Goal: Task Accomplishment & Management: Manage account settings

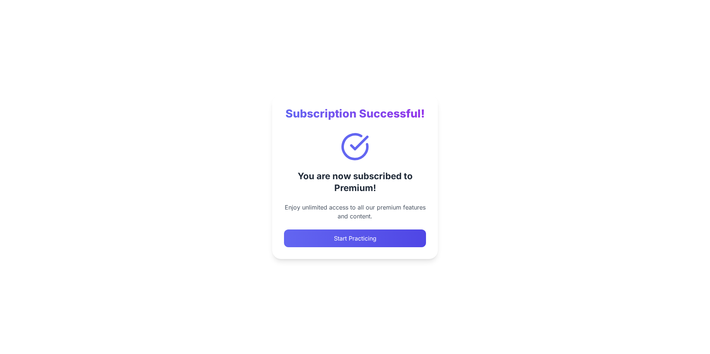
click at [370, 239] on button "Start Practicing" at bounding box center [355, 239] width 142 height 18
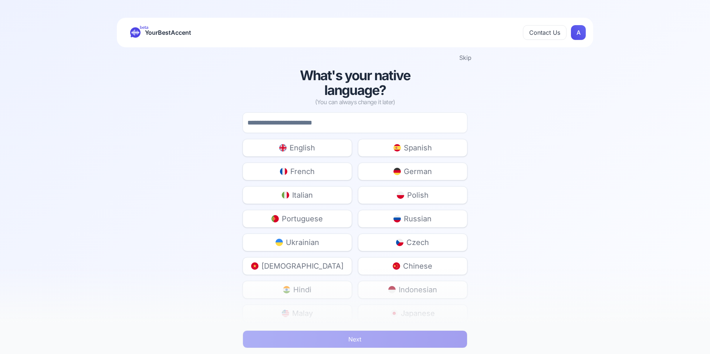
click at [351, 117] on input at bounding box center [355, 122] width 225 height 21
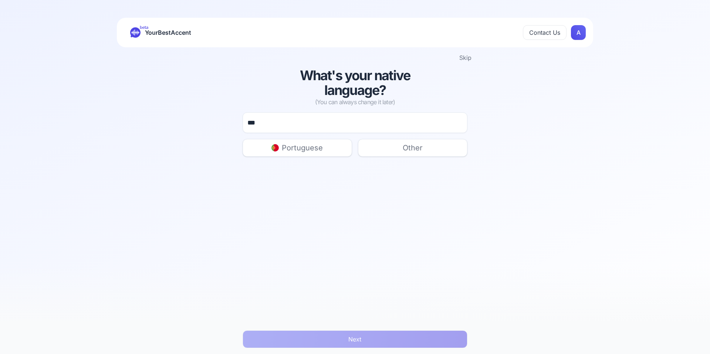
drag, startPoint x: 275, startPoint y: 124, endPoint x: 239, endPoint y: 121, distance: 36.7
click at [239, 121] on div "What's your native language? (You can always change it later) *** Portuguese Ot…" at bounding box center [355, 112] width 237 height 89
type input "**"
click at [284, 147] on img at bounding box center [282, 147] width 7 height 7
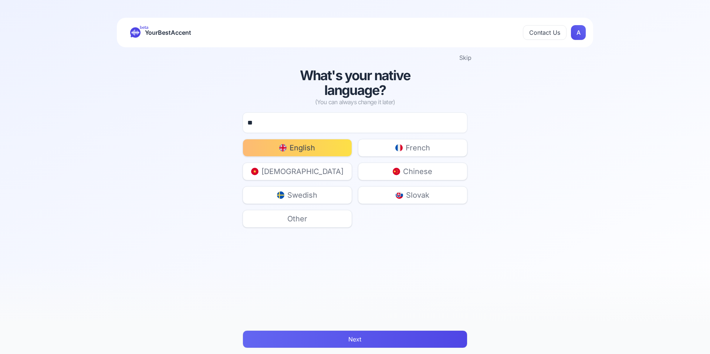
click at [361, 340] on button "Next" at bounding box center [355, 340] width 225 height 18
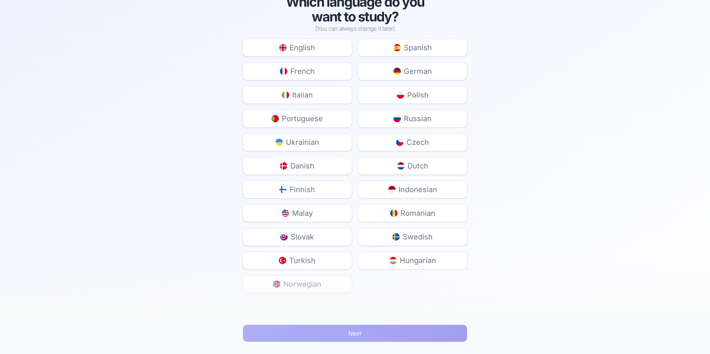
scroll to position [90, 0]
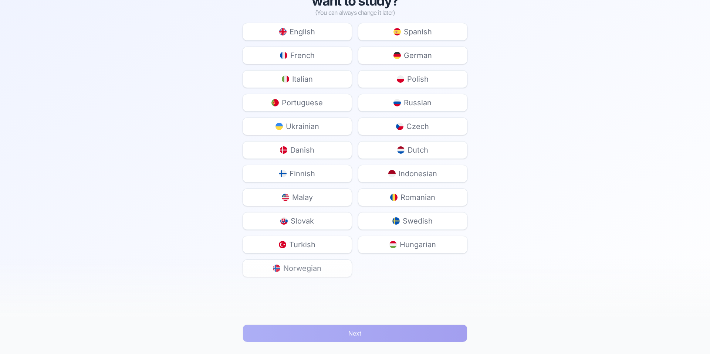
click at [420, 150] on span "Dutch" at bounding box center [418, 150] width 21 height 10
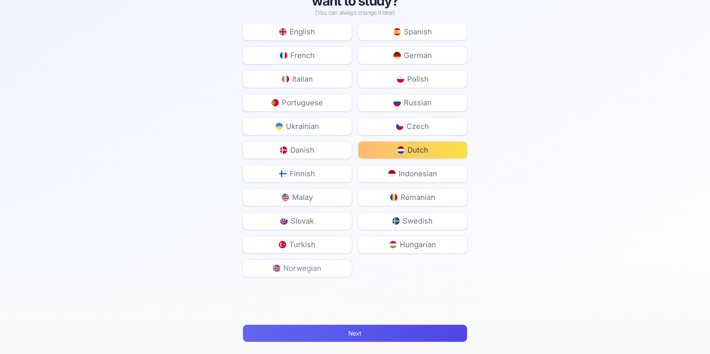
click at [382, 331] on button "Next" at bounding box center [355, 334] width 225 height 18
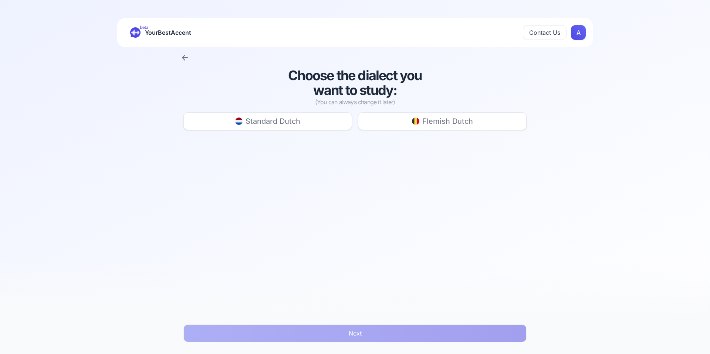
click at [290, 121] on span "Standard Dutch" at bounding box center [273, 121] width 55 height 10
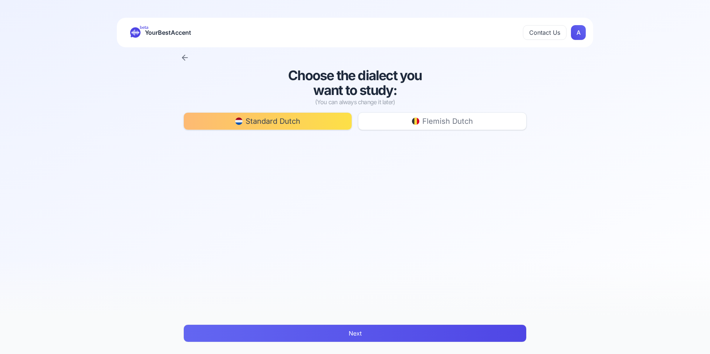
click at [353, 334] on button "Next" at bounding box center [354, 334] width 343 height 18
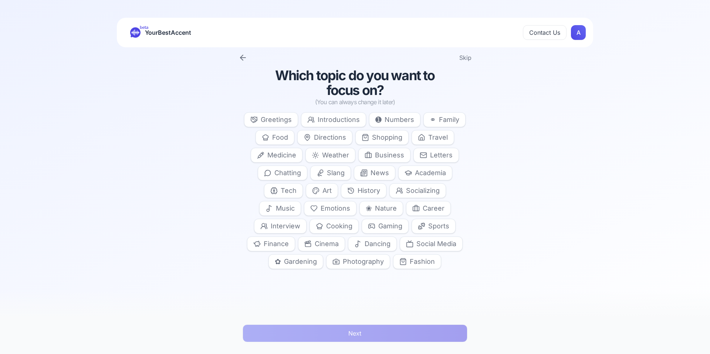
click at [340, 119] on span "Introductions" at bounding box center [339, 120] width 42 height 10
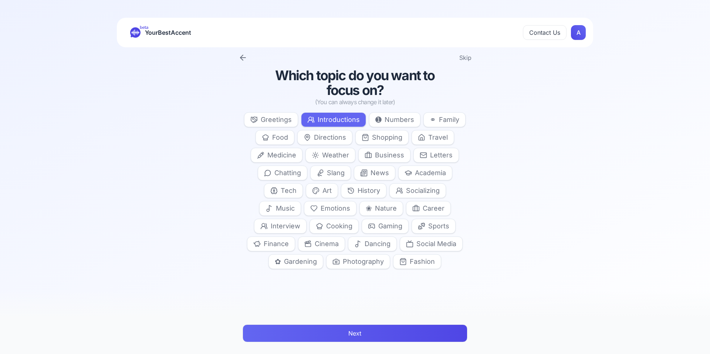
click at [364, 331] on button "Next" at bounding box center [355, 334] width 225 height 18
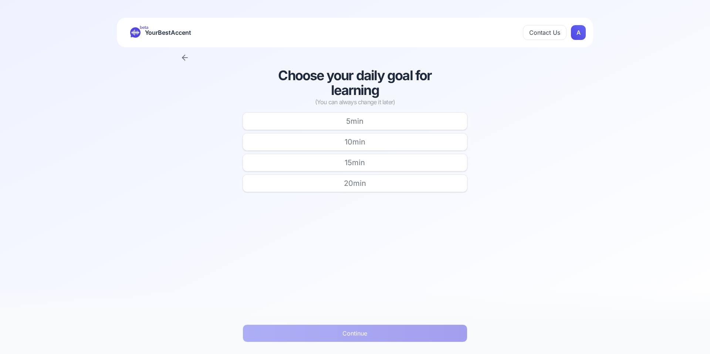
click at [355, 117] on span "5 min" at bounding box center [354, 121] width 17 height 10
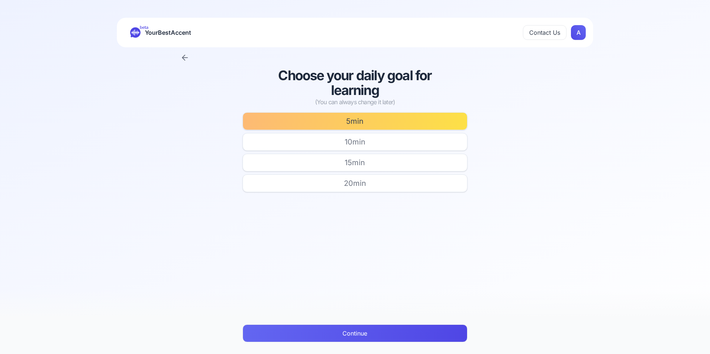
click at [364, 328] on button "Continue" at bounding box center [355, 334] width 225 height 18
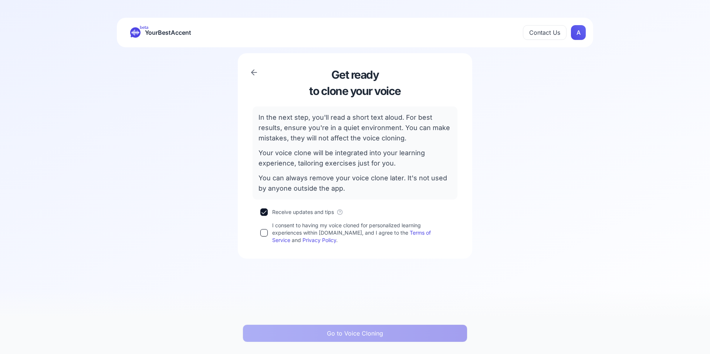
click at [263, 231] on button "I consent to having my voice cloned for personalized learning experiences withi…" at bounding box center [263, 232] width 7 height 7
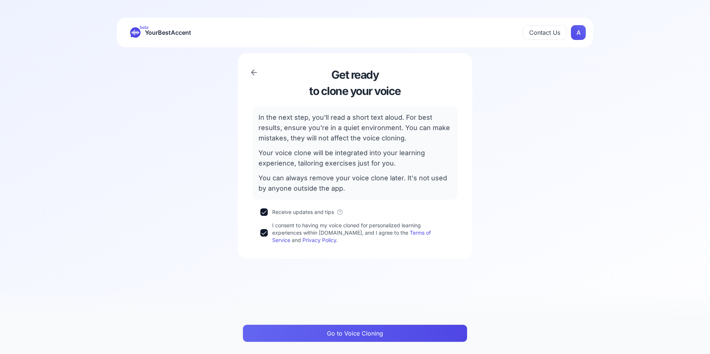
click at [360, 332] on button "Go to Voice Cloning" at bounding box center [355, 334] width 225 height 18
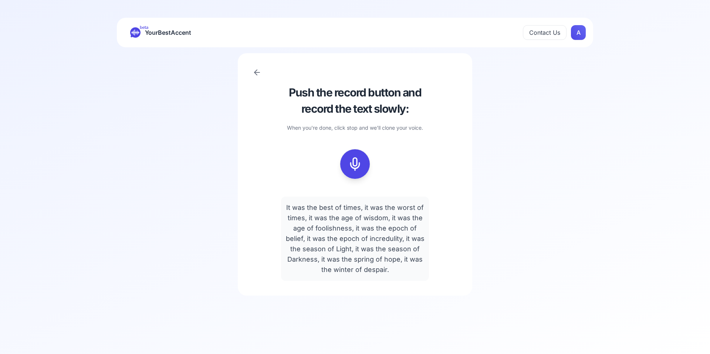
click at [443, 173] on div at bounding box center [355, 164] width 205 height 47
click at [353, 164] on icon at bounding box center [355, 164] width 15 height 15
click at [357, 163] on icon at bounding box center [355, 164] width 15 height 15
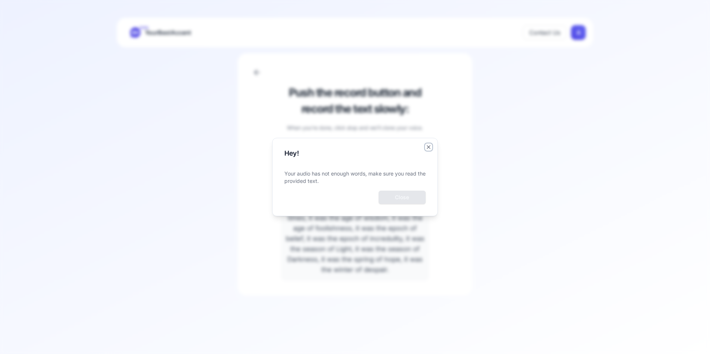
click at [429, 145] on icon "button" at bounding box center [429, 147] width 6 height 6
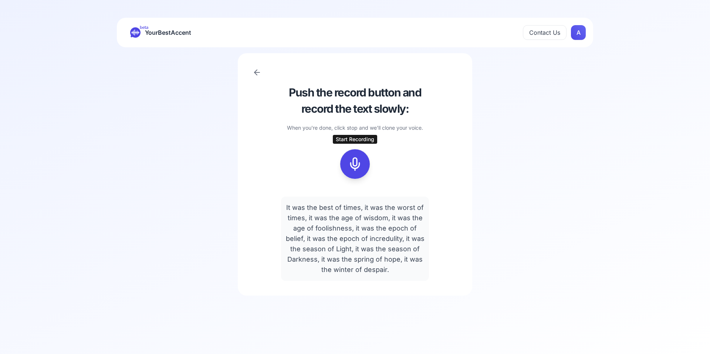
click at [357, 160] on icon at bounding box center [355, 164] width 15 height 15
click at [357, 156] on div at bounding box center [355, 164] width 18 height 30
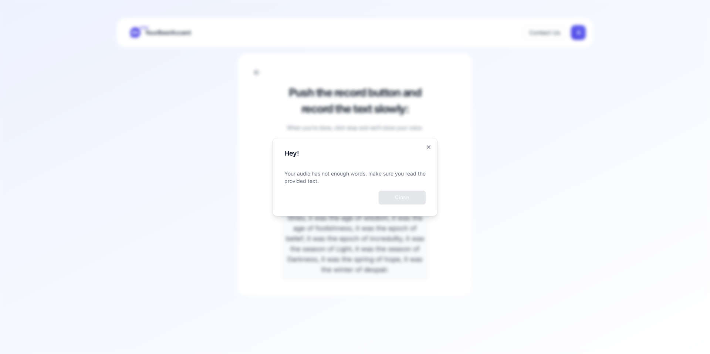
click at [424, 150] on h2 "Hey!" at bounding box center [354, 153] width 141 height 7
click at [429, 149] on icon "button" at bounding box center [429, 147] width 6 height 6
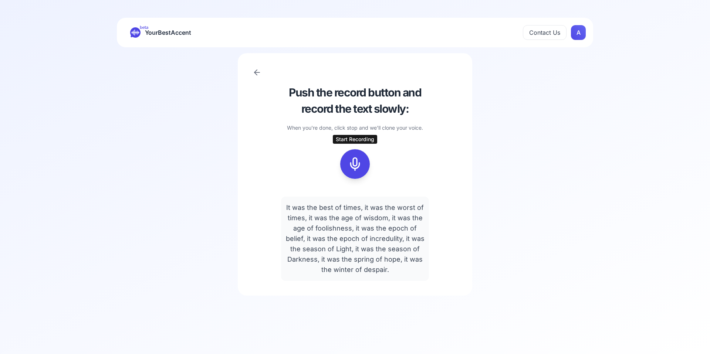
click at [350, 164] on icon at bounding box center [355, 164] width 15 height 15
click at [354, 165] on icon at bounding box center [355, 164] width 15 height 15
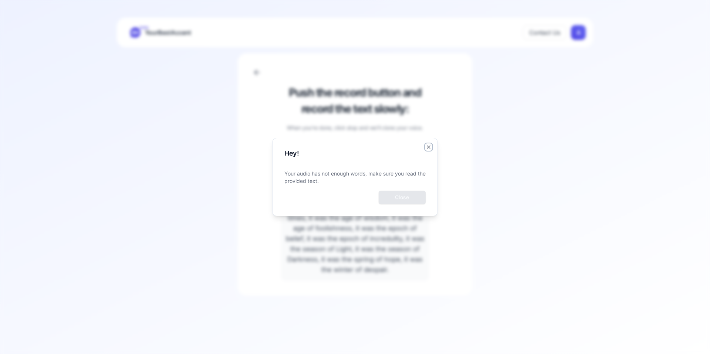
click at [427, 146] on icon "button" at bounding box center [429, 147] width 6 height 6
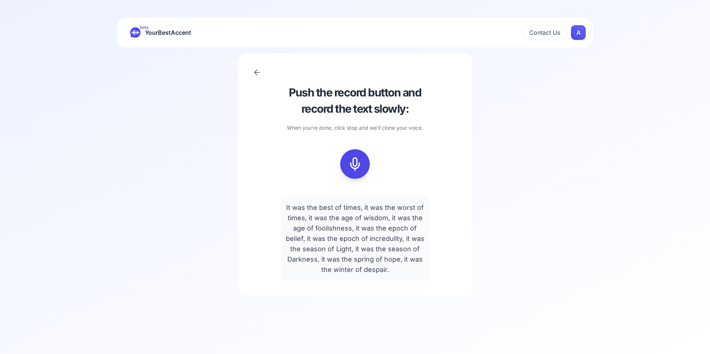
click at [252, 72] on div "Push the record button and record the text slowly: When you're done, click stop…" at bounding box center [355, 174] width 235 height 243
click at [257, 71] on icon at bounding box center [257, 72] width 9 height 9
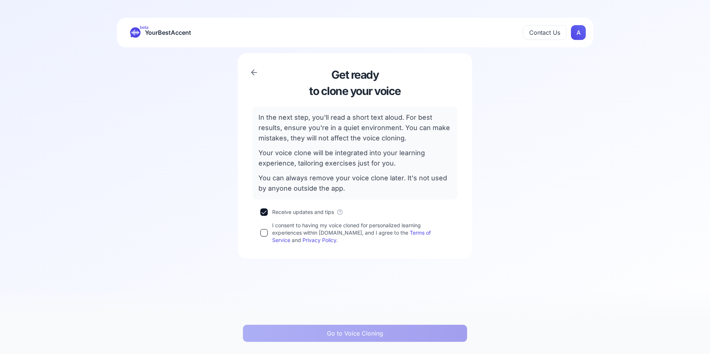
click at [267, 231] on button "I consent to having my voice cloned for personalized learning experiences withi…" at bounding box center [263, 232] width 7 height 7
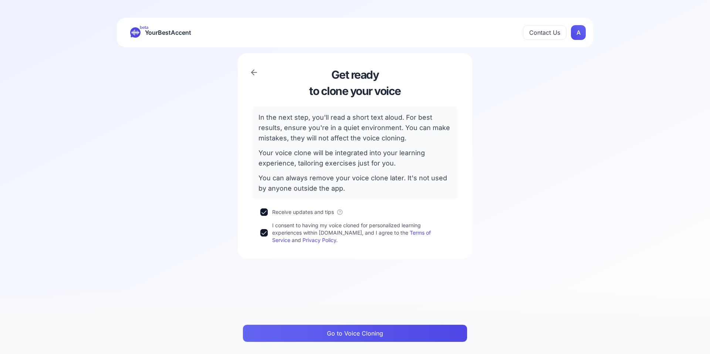
click at [326, 329] on button "Go to Voice Cloning" at bounding box center [355, 334] width 225 height 18
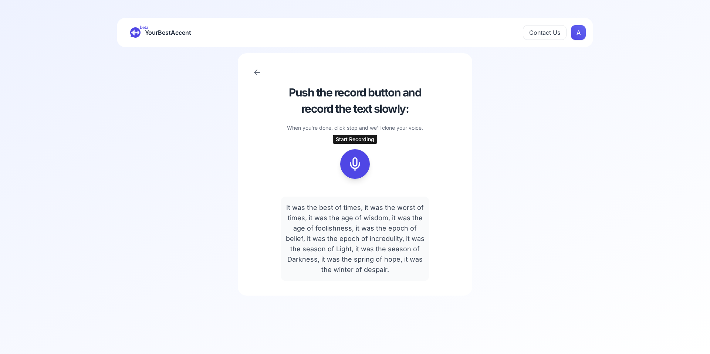
click at [352, 166] on icon at bounding box center [355, 164] width 15 height 15
click at [355, 164] on icon at bounding box center [355, 164] width 15 height 15
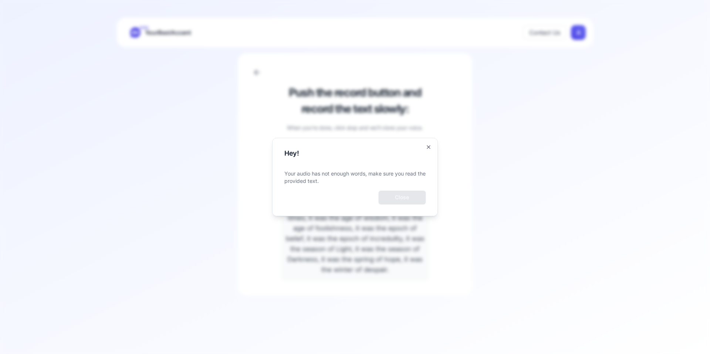
click at [398, 191] on button "Close" at bounding box center [402, 197] width 47 height 13
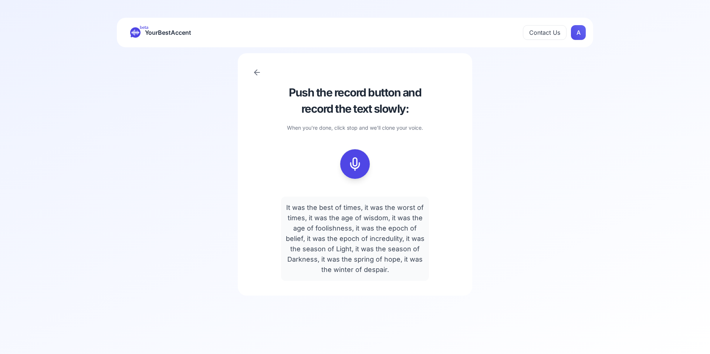
click at [257, 70] on icon at bounding box center [257, 72] width 9 height 9
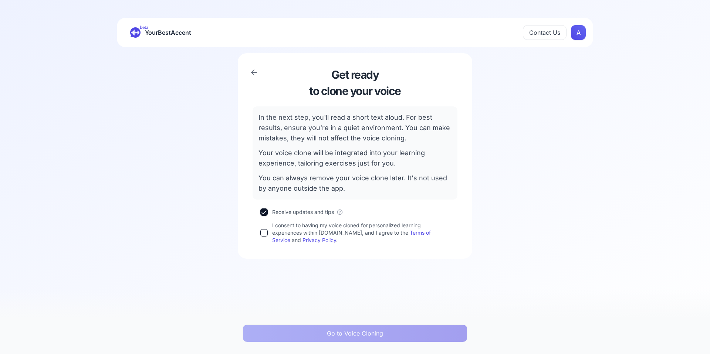
click at [257, 70] on icon at bounding box center [254, 72] width 9 height 9
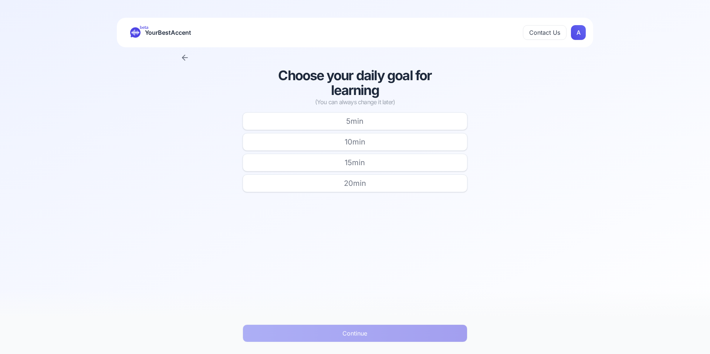
click at [183, 58] on icon at bounding box center [183, 57] width 3 height 5
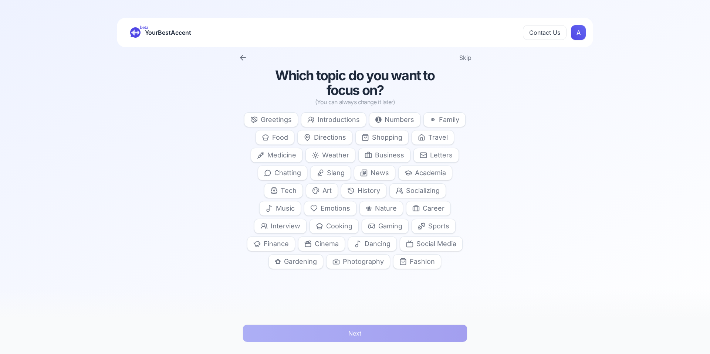
click at [183, 58] on div "Skip" at bounding box center [355, 57] width 710 height 21
click at [242, 58] on icon at bounding box center [242, 58] width 5 height 0
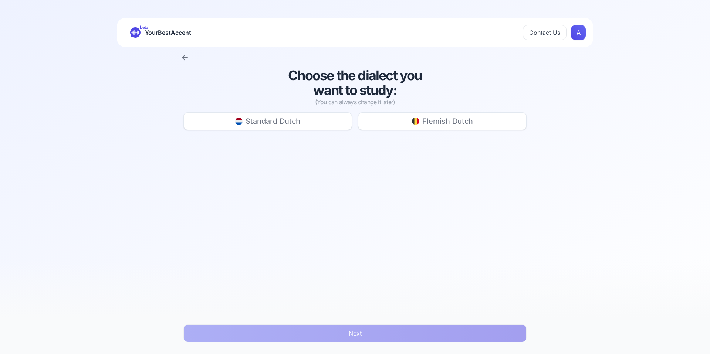
click at [184, 58] on icon at bounding box center [185, 57] width 9 height 9
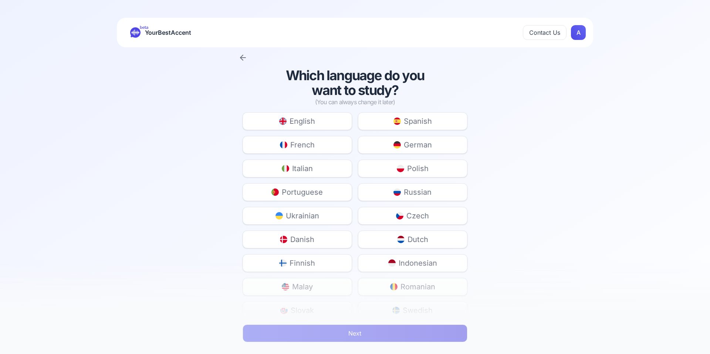
click at [241, 58] on icon at bounding box center [241, 57] width 3 height 5
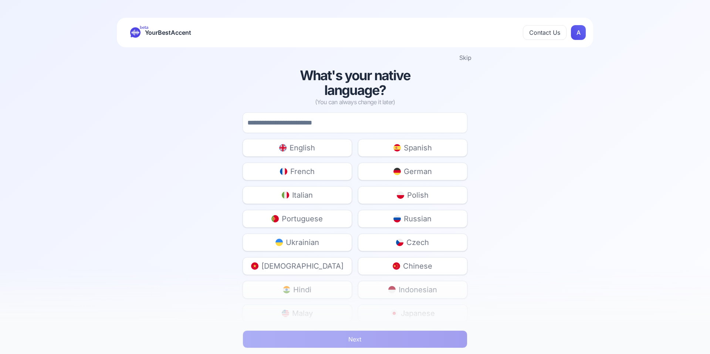
click at [308, 216] on span "Portuguese" at bounding box center [302, 219] width 41 height 10
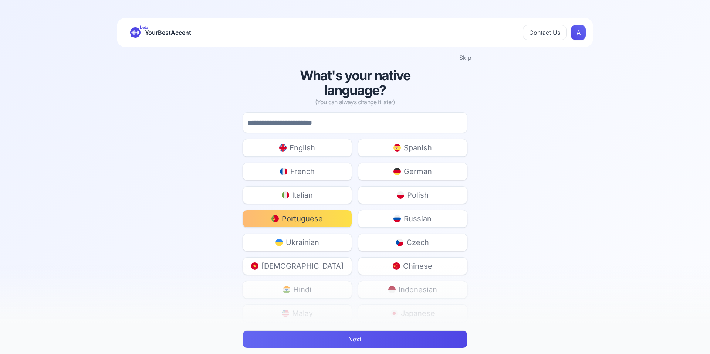
click at [361, 337] on button "Next" at bounding box center [355, 340] width 225 height 18
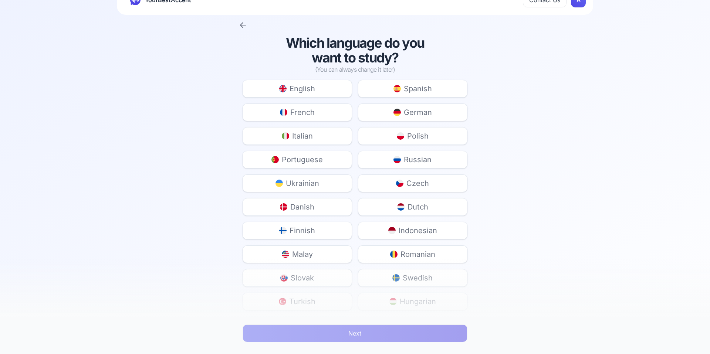
scroll to position [30, 0]
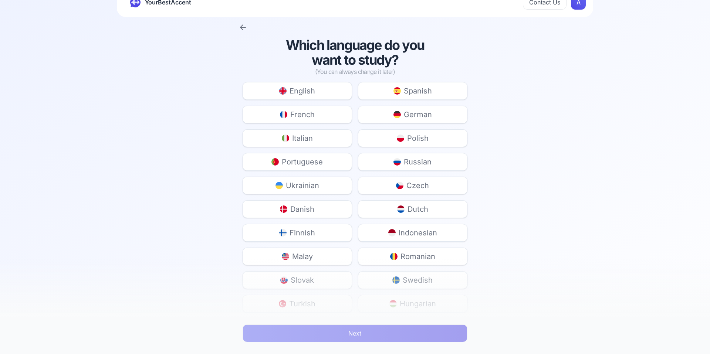
click at [385, 206] on button "Dutch" at bounding box center [412, 209] width 109 height 18
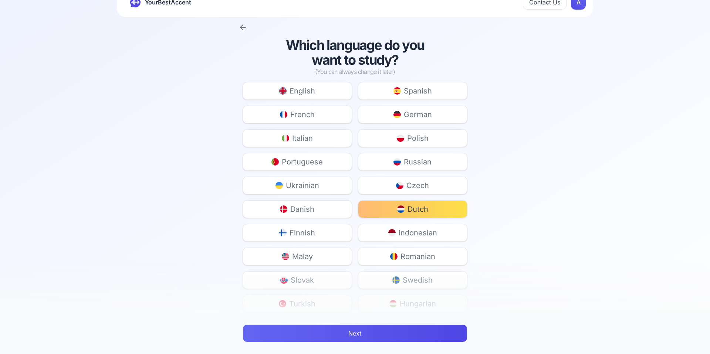
click at [375, 329] on button "Next" at bounding box center [355, 334] width 225 height 18
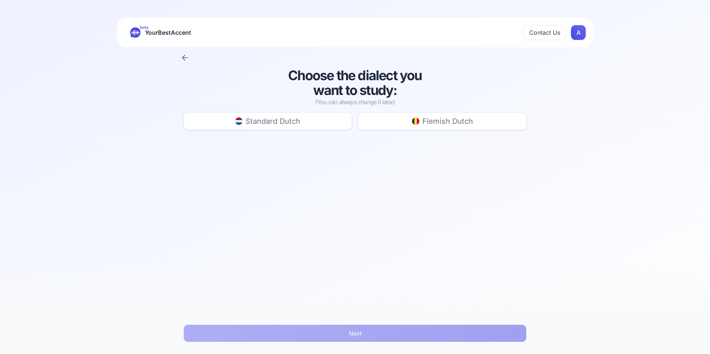
click at [302, 123] on button "Standard Dutch" at bounding box center [267, 121] width 169 height 18
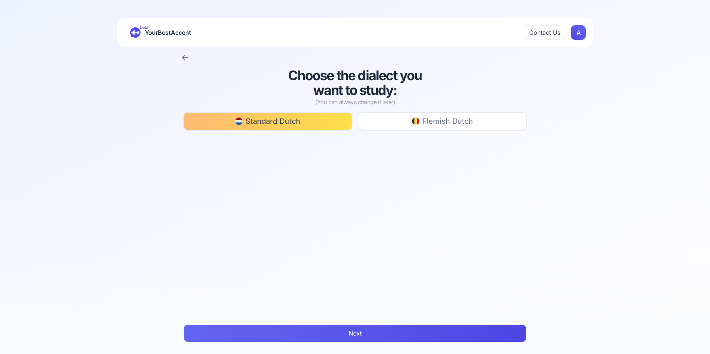
click at [365, 332] on button "Next" at bounding box center [354, 334] width 343 height 18
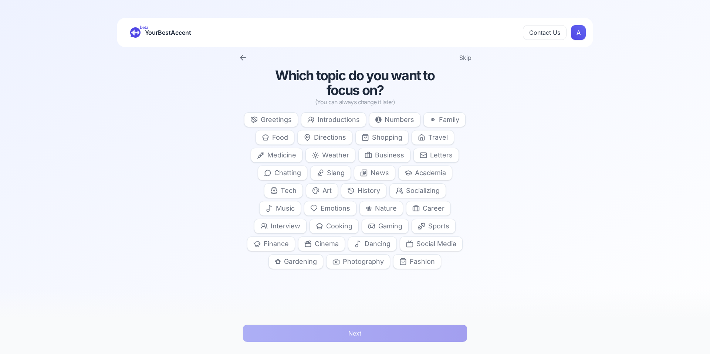
click at [337, 123] on span "Introductions" at bounding box center [339, 120] width 42 height 10
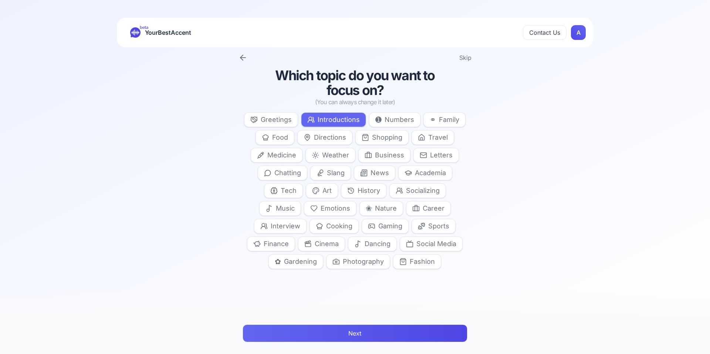
click at [352, 334] on button "Next" at bounding box center [355, 334] width 225 height 18
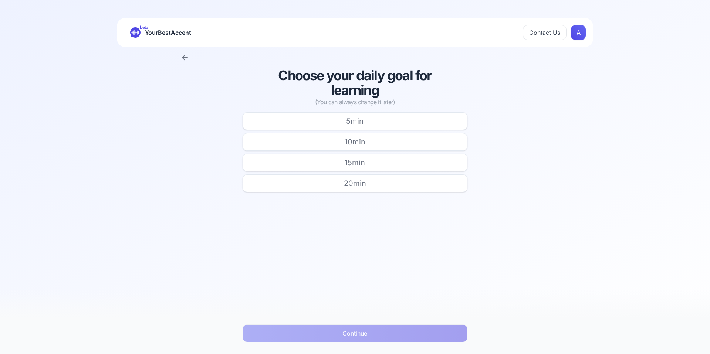
click at [359, 125] on span "5 min" at bounding box center [354, 121] width 17 height 10
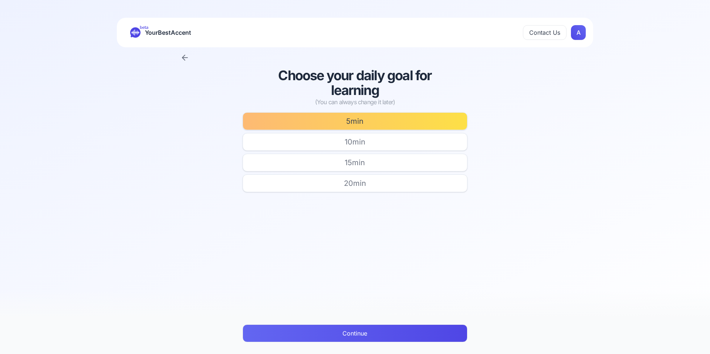
click at [371, 331] on button "Continue" at bounding box center [355, 334] width 225 height 18
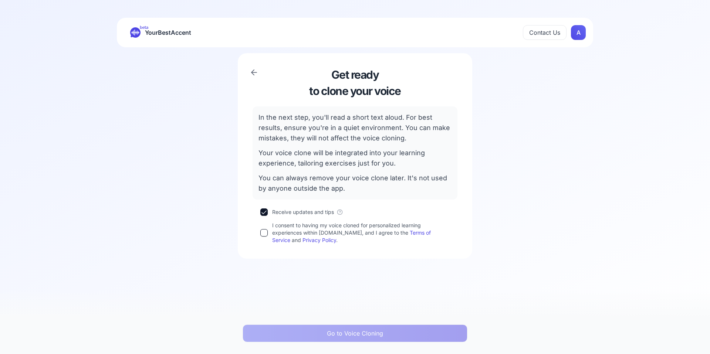
click at [265, 235] on button "I consent to having my voice cloned for personalized learning experiences withi…" at bounding box center [263, 232] width 7 height 7
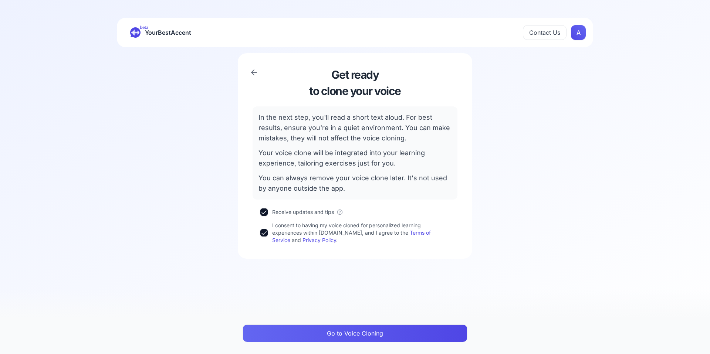
click at [348, 331] on button "Go to Voice Cloning" at bounding box center [355, 334] width 225 height 18
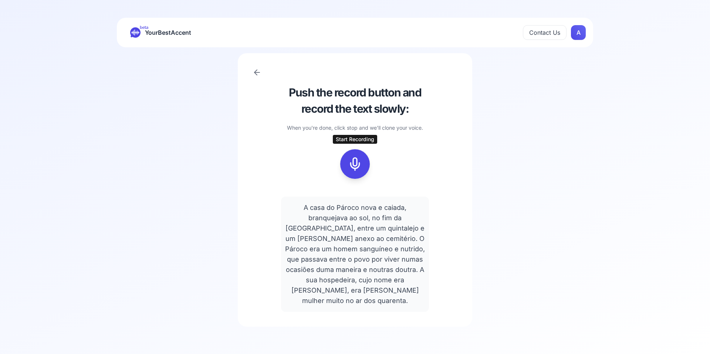
click at [355, 165] on icon at bounding box center [355, 164] width 15 height 15
click at [355, 162] on icon at bounding box center [355, 164] width 15 height 15
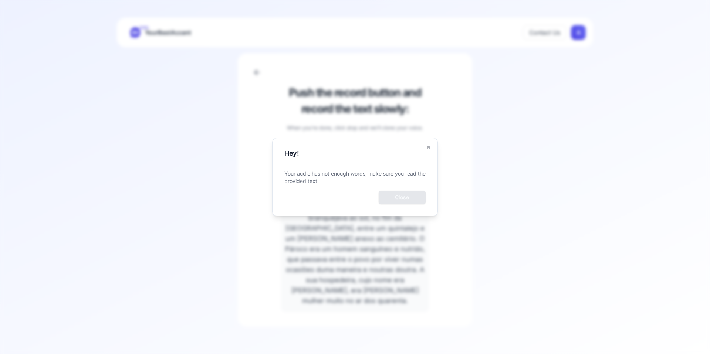
click at [395, 200] on button "Close" at bounding box center [402, 197] width 47 height 13
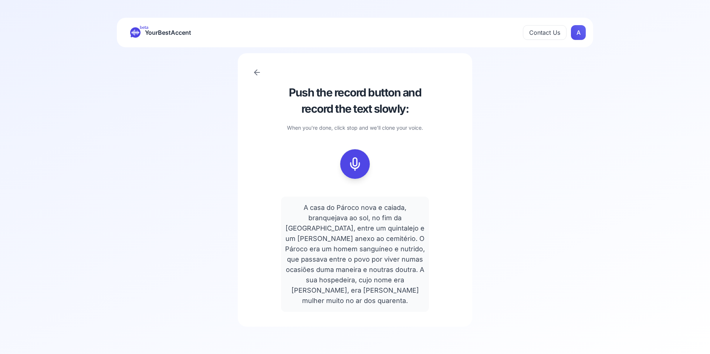
click at [578, 32] on html "beta YourBestAccent Contact Us A Push the record button and record the text slo…" at bounding box center [355, 177] width 710 height 354
click at [561, 52] on span "Account" at bounding box center [564, 50] width 26 height 10
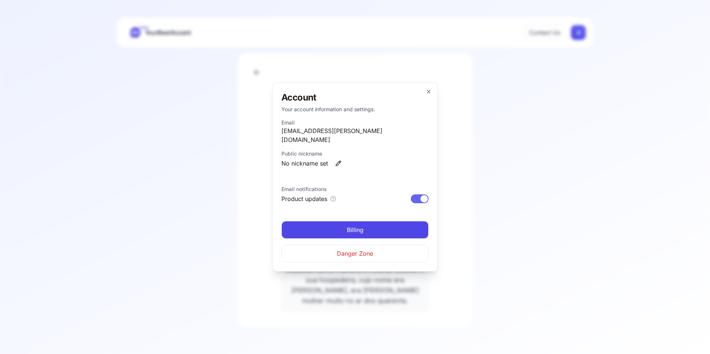
click at [345, 224] on link "Billing" at bounding box center [354, 230] width 147 height 18
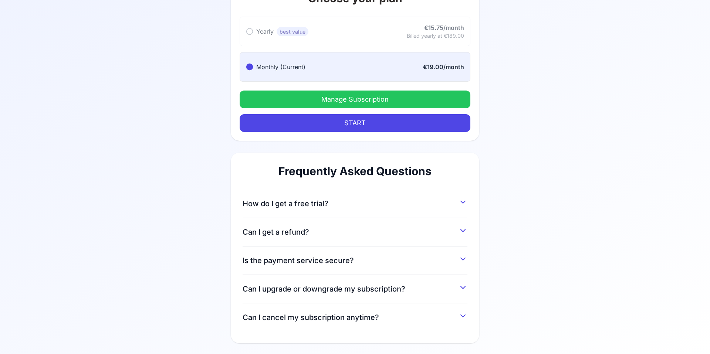
scroll to position [81, 0]
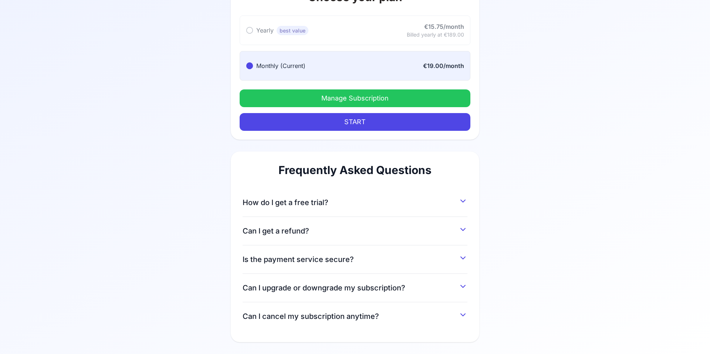
click at [462, 316] on icon at bounding box center [463, 315] width 4 height 2
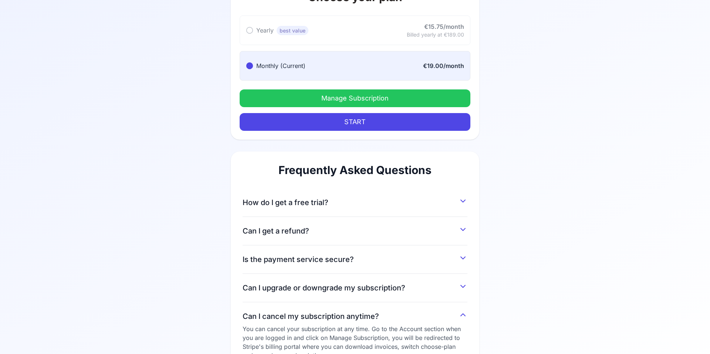
scroll to position [116, 0]
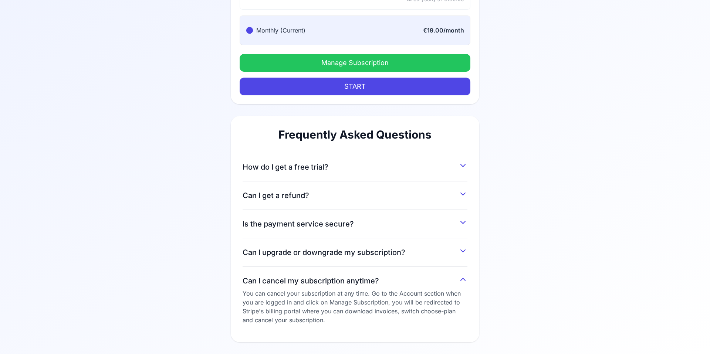
click at [541, 51] on div "Choose your plan Yearly best value Yearly best value €15.75/month Billed yearly…" at bounding box center [355, 142] width 426 height 423
drag, startPoint x: 407, startPoint y: 53, endPoint x: 405, endPoint y: 57, distance: 4.2
click at [407, 53] on div "Yearly best value Yearly best value €15.75/month Billed yearly at €189.00 Month…" at bounding box center [355, 42] width 249 height 124
click at [404, 62] on button "Manage Subscription" at bounding box center [355, 63] width 231 height 18
